Goal: Transaction & Acquisition: Purchase product/service

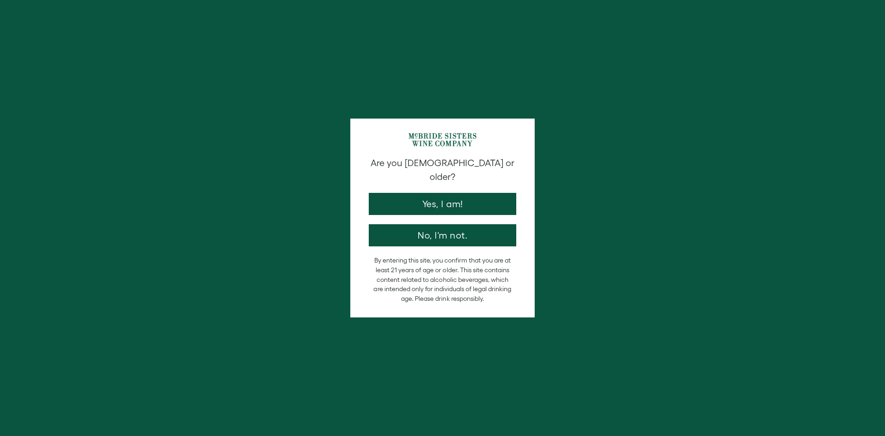
click at [476, 193] on button "Yes, I am!" at bounding box center [443, 204] width 148 height 22
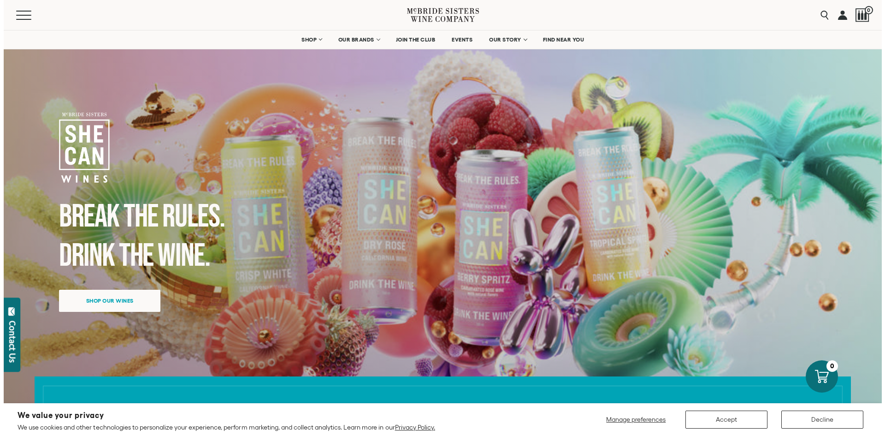
scroll to position [184, 0]
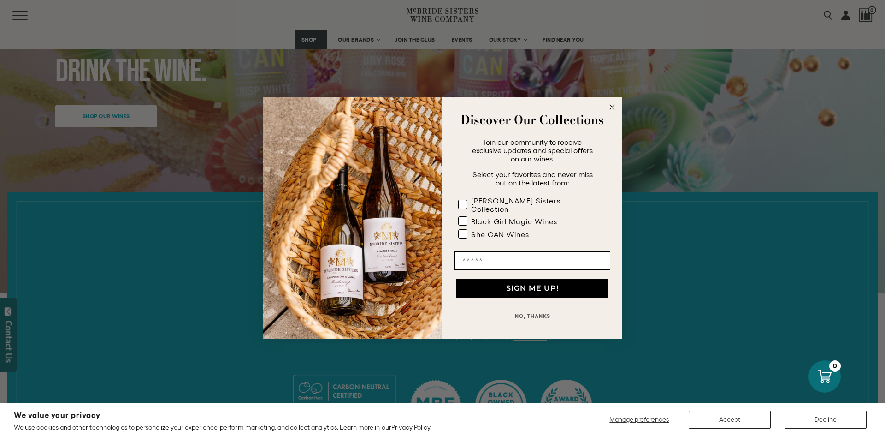
click at [608, 109] on circle "Close dialog" at bounding box center [612, 107] width 11 height 11
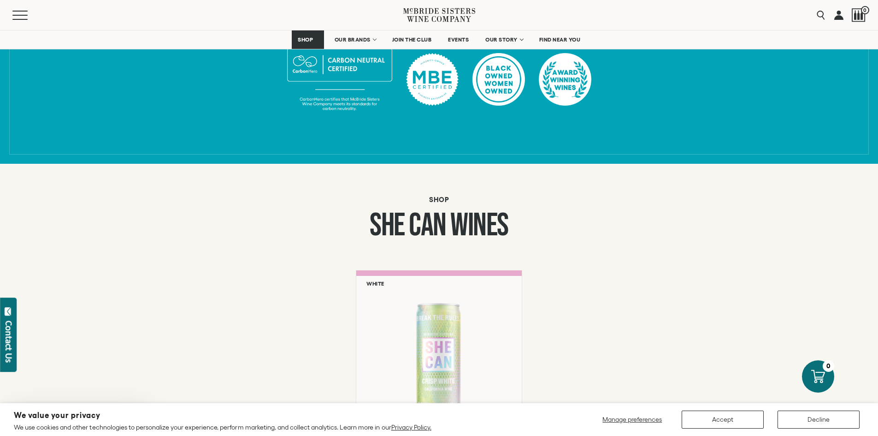
scroll to position [645, 0]
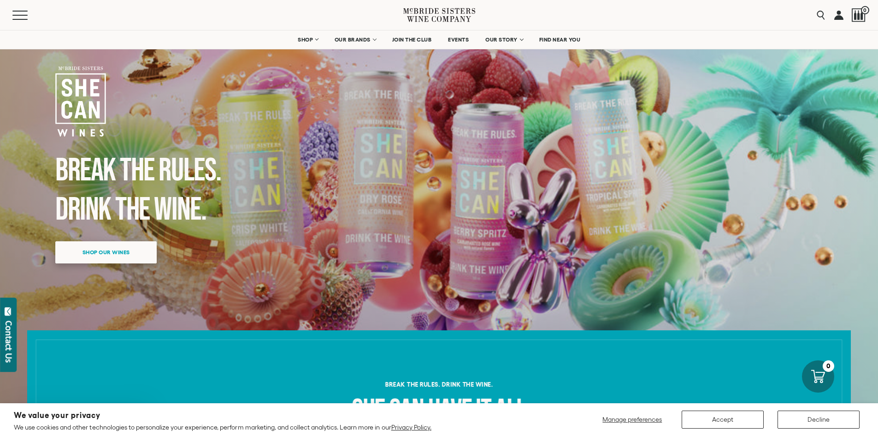
click at [110, 249] on span "Shop our wines" at bounding box center [106, 252] width 80 height 18
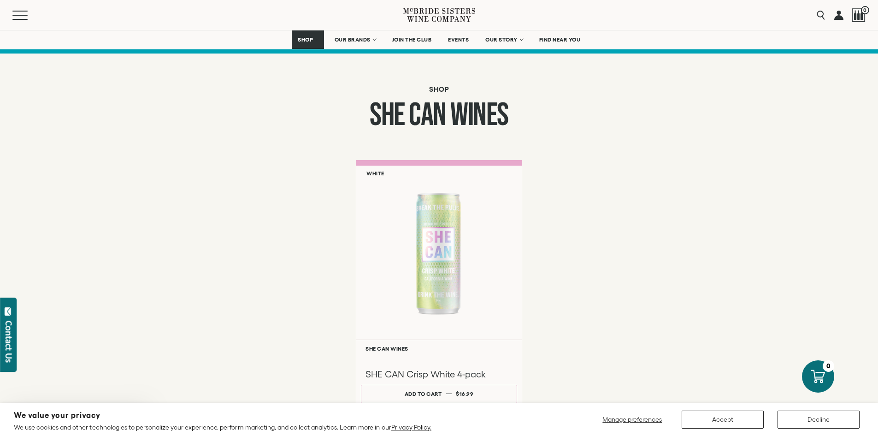
scroll to position [625, 0]
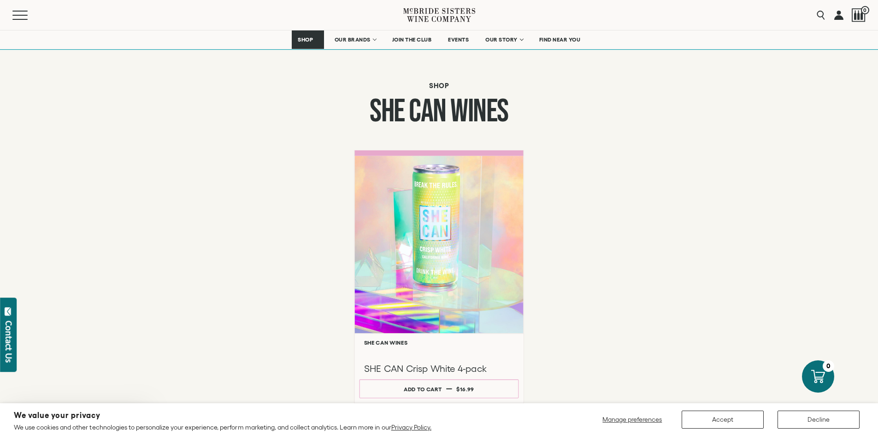
click at [427, 251] on div at bounding box center [439, 243] width 169 height 177
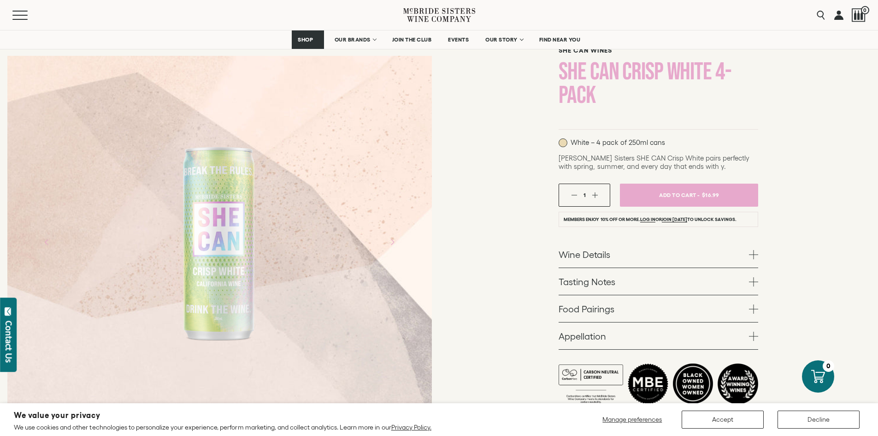
scroll to position [92, 0]
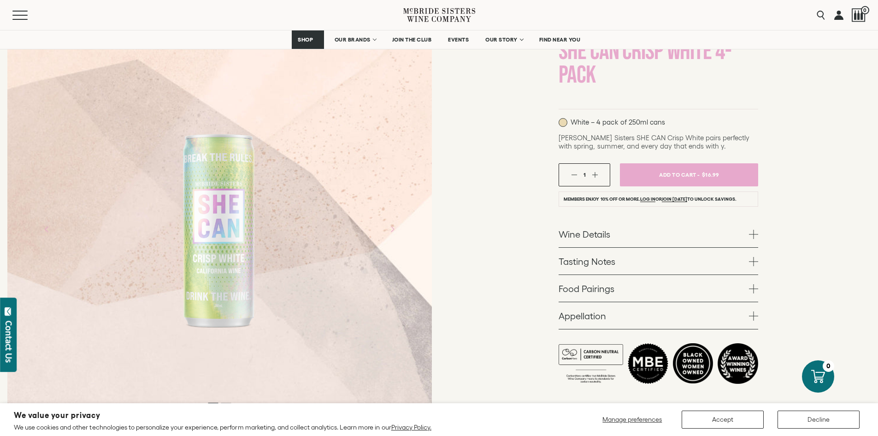
click at [602, 234] on link "Wine Details" at bounding box center [659, 233] width 200 height 27
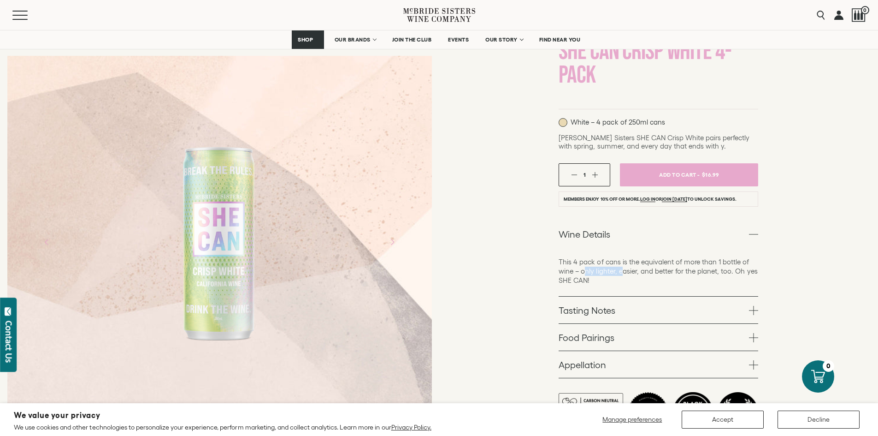
drag, startPoint x: 584, startPoint y: 269, endPoint x: 623, endPoint y: 274, distance: 39.5
click at [623, 274] on p "This 4 pack of cans is the equivalent of more than 1 bottle of wine – only ligh…" at bounding box center [659, 271] width 200 height 28
click at [742, 241] on link "Wine Details" at bounding box center [659, 233] width 200 height 27
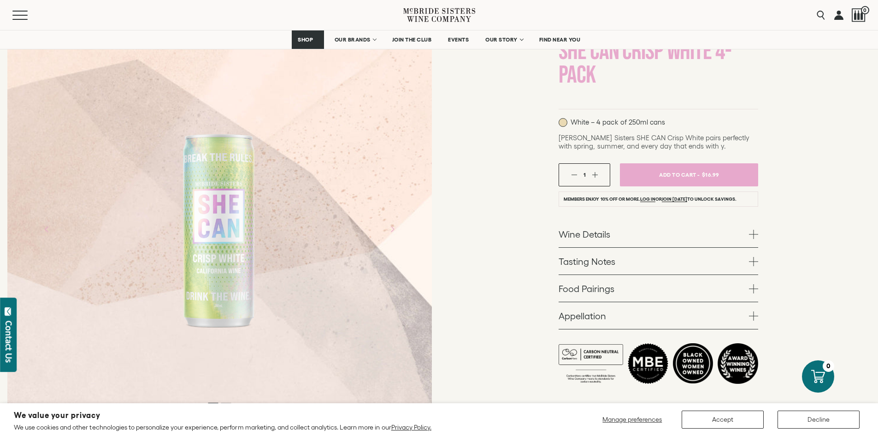
click at [685, 307] on link "Appellation" at bounding box center [659, 315] width 200 height 27
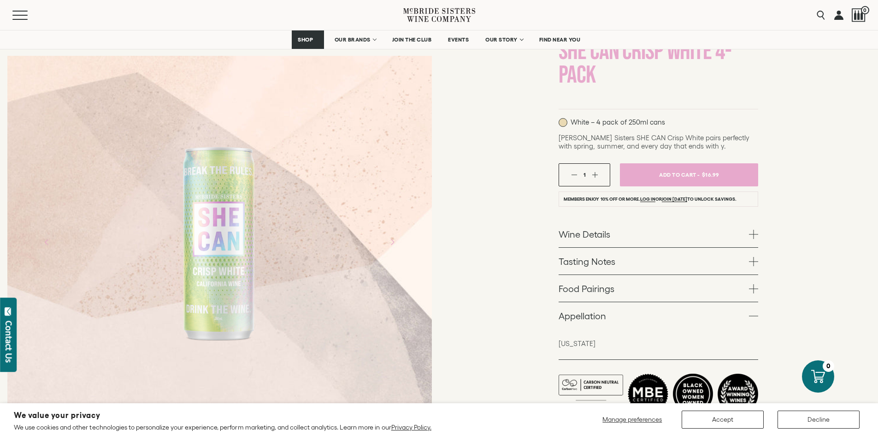
click at [685, 307] on link "Appellation" at bounding box center [659, 315] width 200 height 27
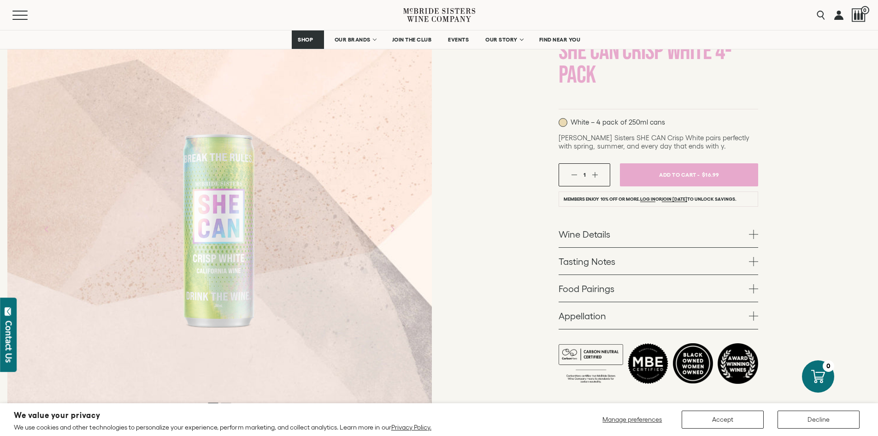
click at [684, 288] on link "Food Pairings" at bounding box center [659, 288] width 200 height 27
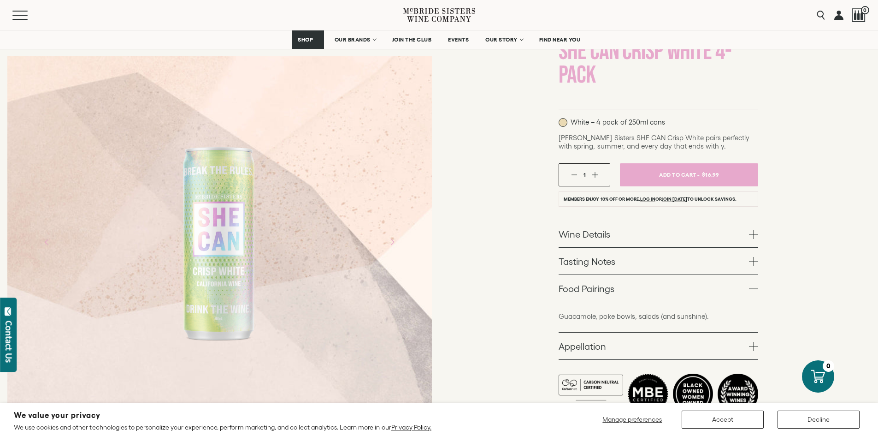
click at [684, 287] on link "Food Pairings" at bounding box center [659, 288] width 200 height 27
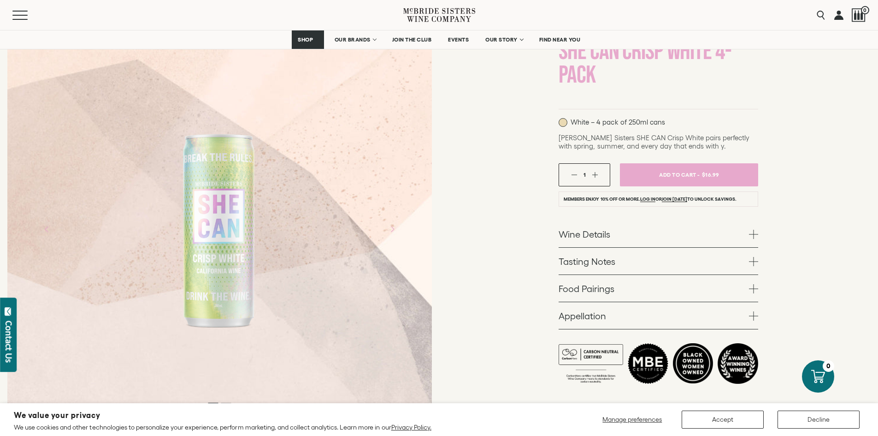
click at [689, 261] on link "Tasting Notes" at bounding box center [659, 261] width 200 height 27
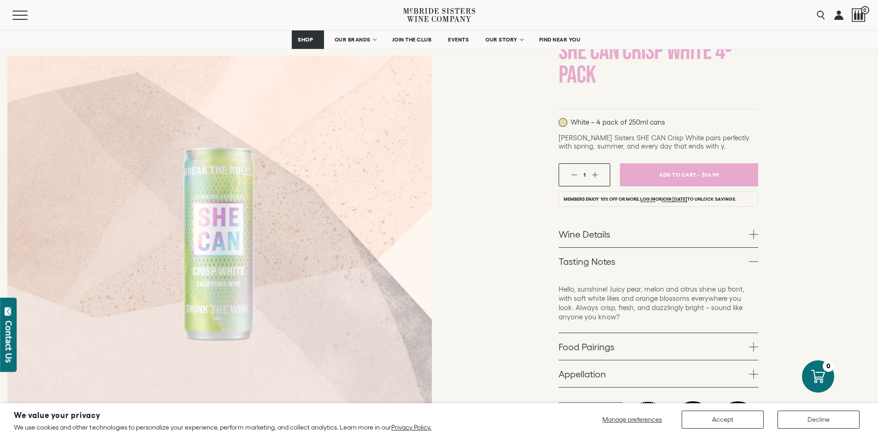
click at [689, 261] on link "Tasting Notes" at bounding box center [659, 261] width 200 height 27
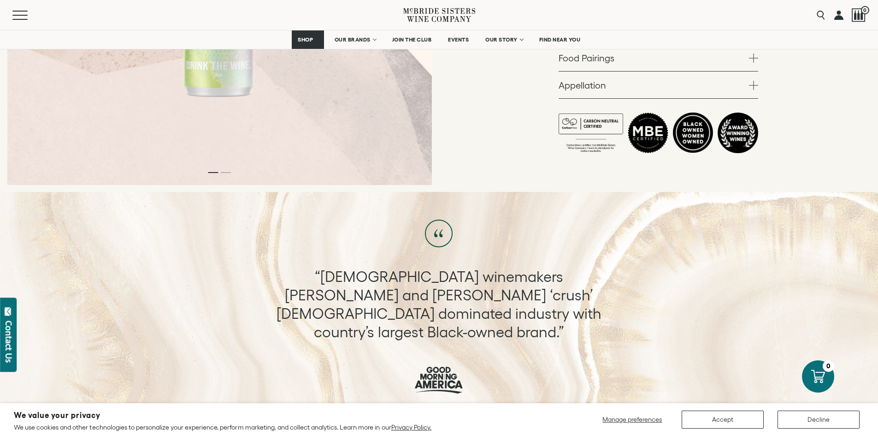
scroll to position [138, 0]
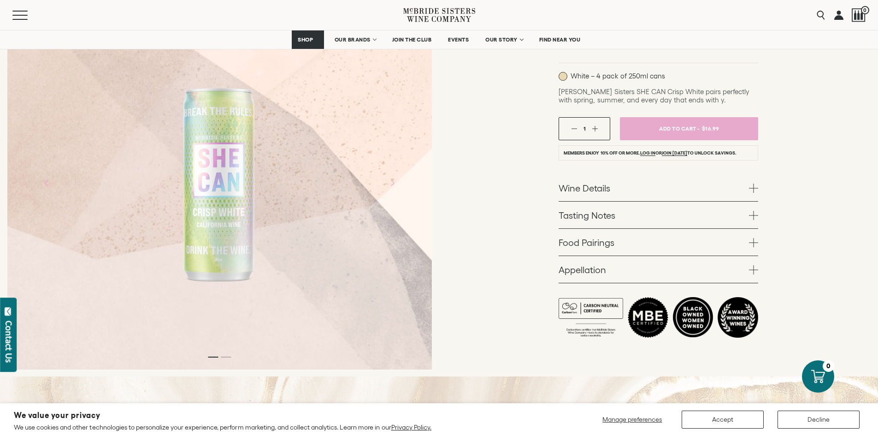
click at [225, 357] on div at bounding box center [219, 183] width 425 height 372
click at [225, 359] on div at bounding box center [219, 183] width 425 height 372
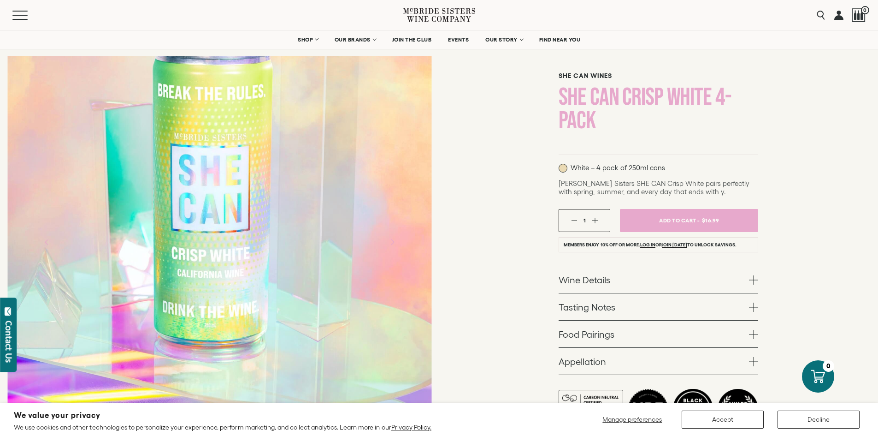
scroll to position [46, 0]
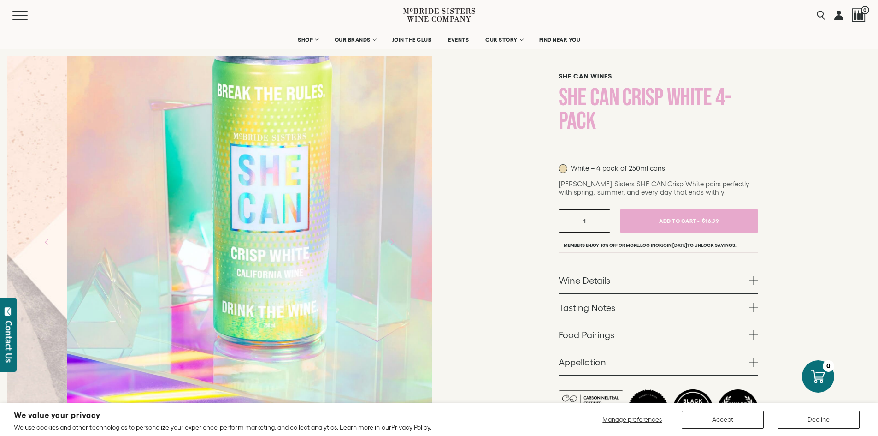
click at [511, 294] on div "SHE CAN Wines SHE CAN Crisp White 4-pack" at bounding box center [439, 249] width 878 height 439
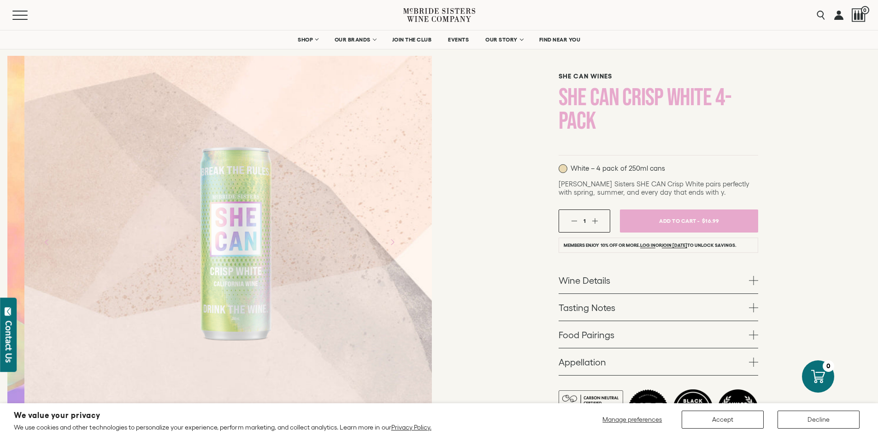
click at [246, 233] on div at bounding box center [237, 242] width 112 height 277
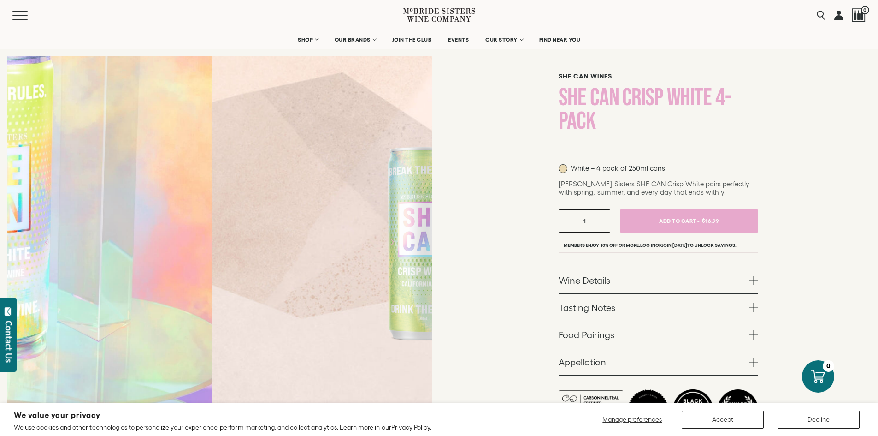
click at [528, 215] on div "SHE CAN Wines SHE CAN Crisp White 4-pack" at bounding box center [439, 249] width 878 height 439
